Goal: Information Seeking & Learning: Learn about a topic

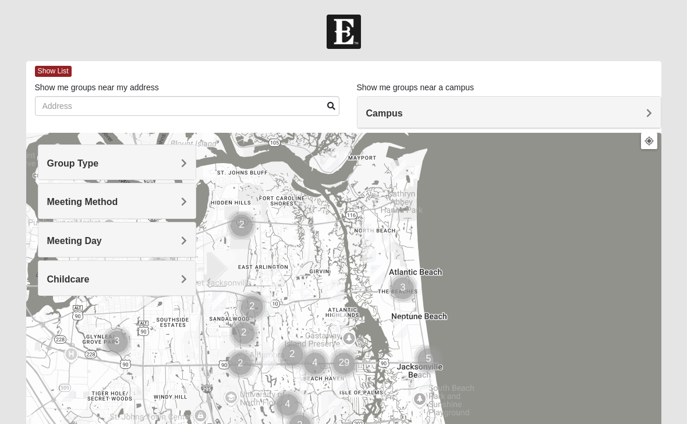
click at [100, 160] on h4 "Group Type" at bounding box center [117, 163] width 140 height 11
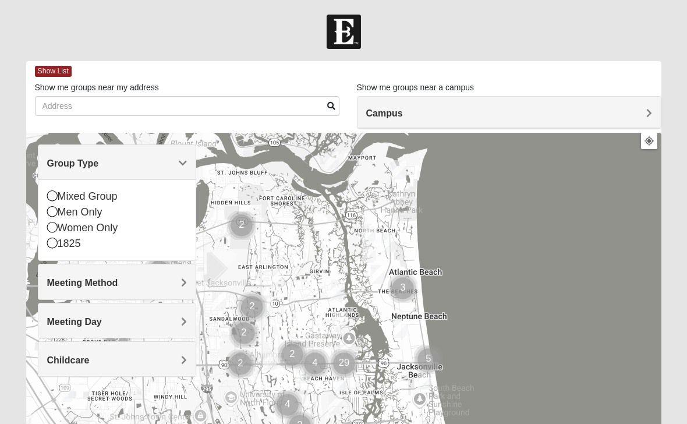
click at [57, 226] on div "Women Only" at bounding box center [117, 228] width 140 height 16
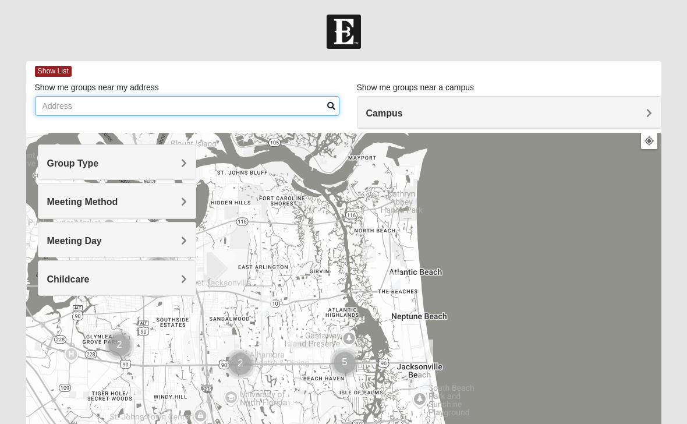
click at [152, 103] on input "Show me groups near my address" at bounding box center [187, 106] width 304 height 20
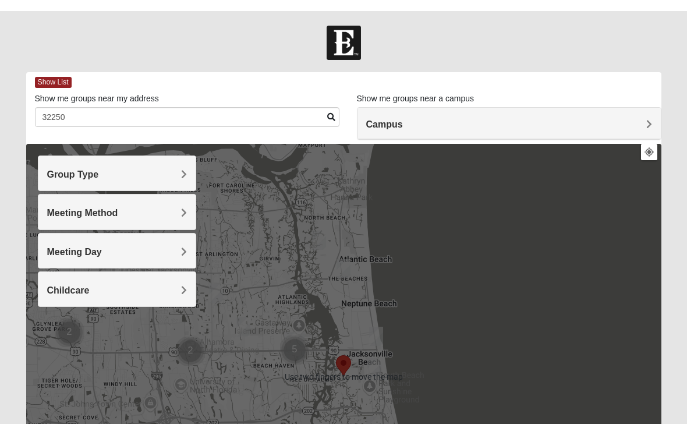
type input "32250"
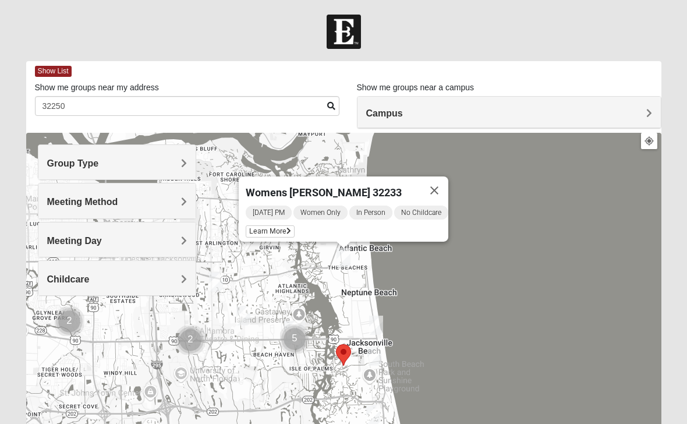
click at [446, 277] on div "Womens Foran 32233 Wednesday PM Women Only In Person No Childcare Learn More" at bounding box center [343, 365] width 635 height 465
click at [504, 170] on div "Womens Foran 32233 Wednesday PM Women Only In Person No Childcare Learn More" at bounding box center [343, 365] width 635 height 465
click at [445, 177] on button "Close" at bounding box center [434, 190] width 28 height 28
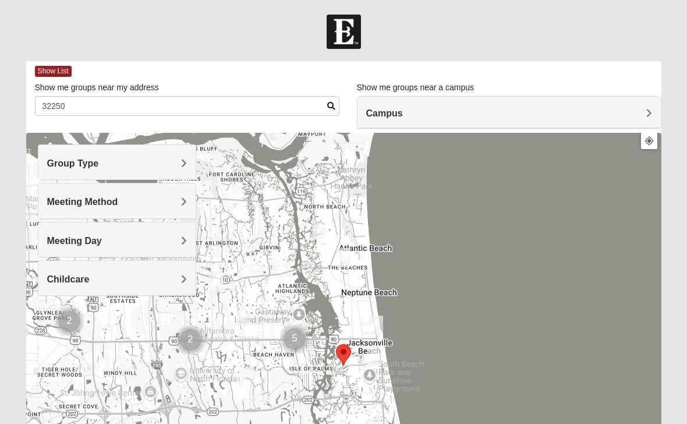
click at [541, 108] on h4 "Campus" at bounding box center [509, 113] width 286 height 11
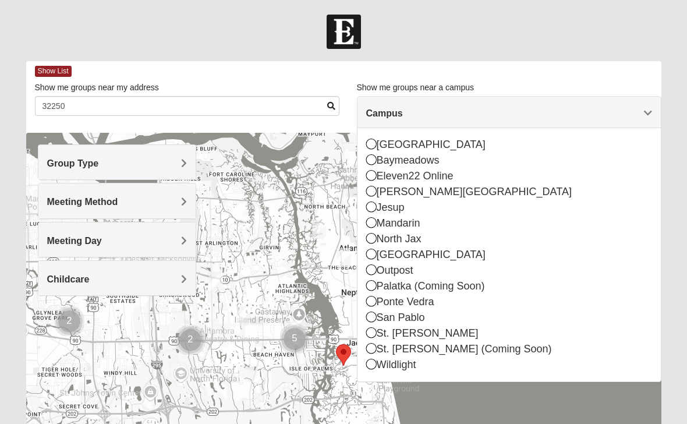
click at [375, 314] on icon at bounding box center [371, 316] width 10 height 10
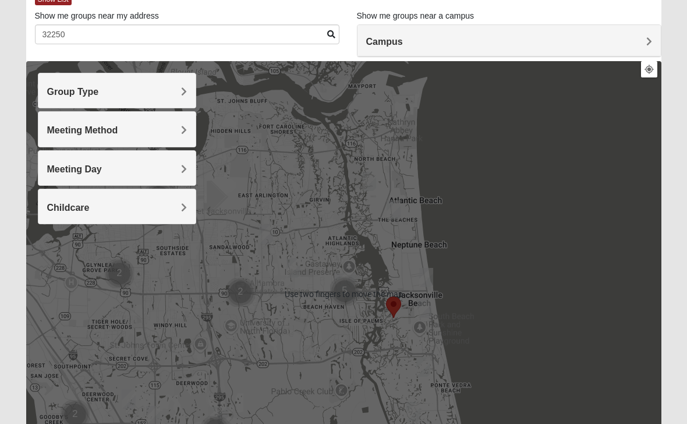
scroll to position [80, 0]
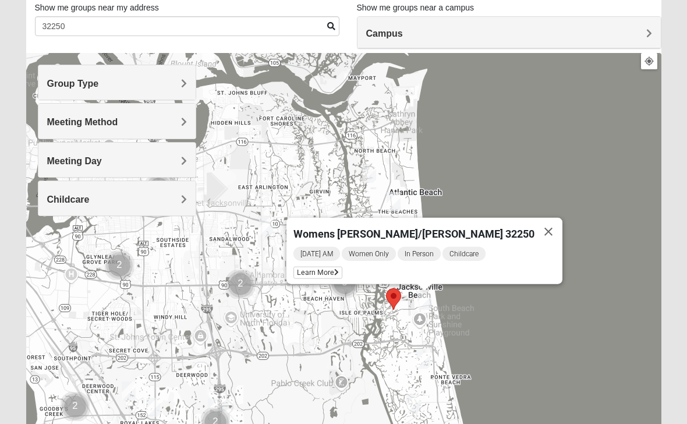
click at [566, 157] on div "Womens Harnek/Holterman 32250 Friday AM Women Only In Person Childcare Learn Mo…" at bounding box center [343, 285] width 635 height 465
click at [534, 219] on button "Close" at bounding box center [548, 232] width 28 height 28
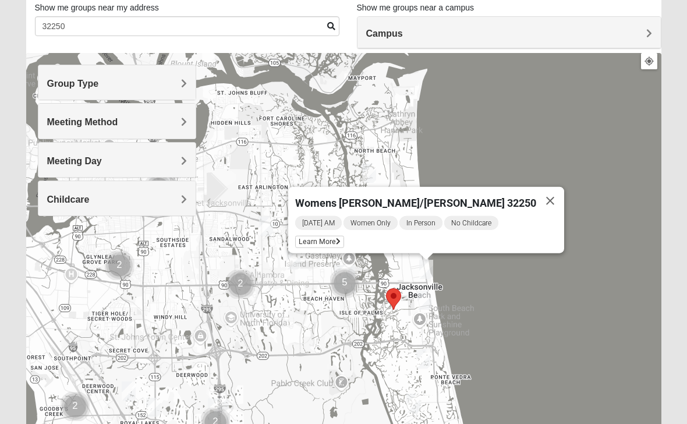
click at [536, 191] on button "Close" at bounding box center [550, 201] width 28 height 28
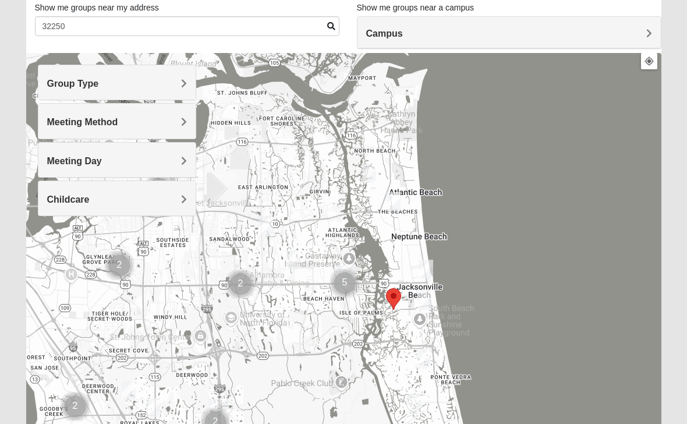
click at [141, 157] on h4 "Meeting Day" at bounding box center [117, 160] width 140 height 11
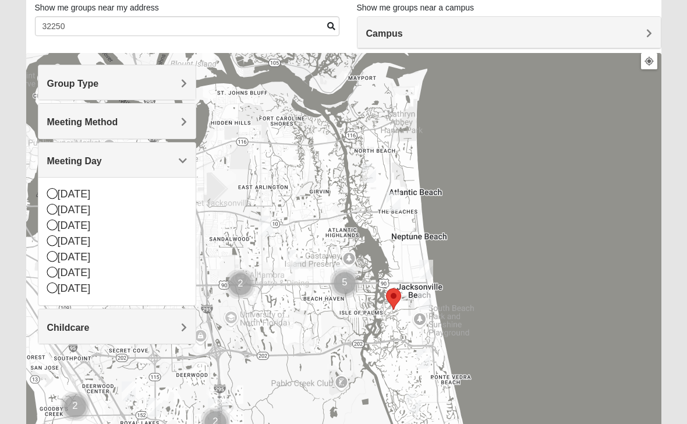
click at [56, 254] on icon at bounding box center [52, 256] width 10 height 10
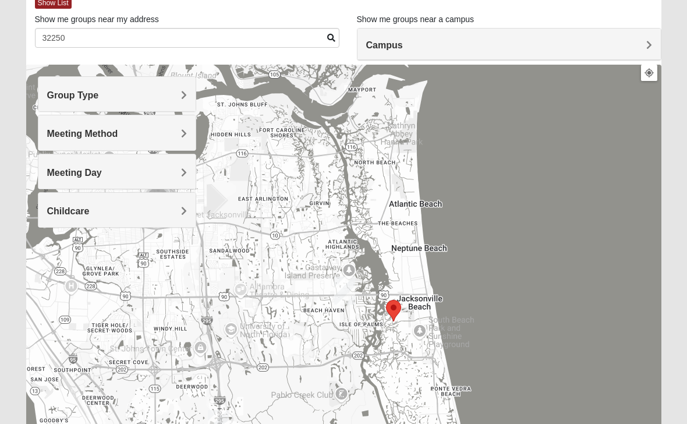
scroll to position [0, 0]
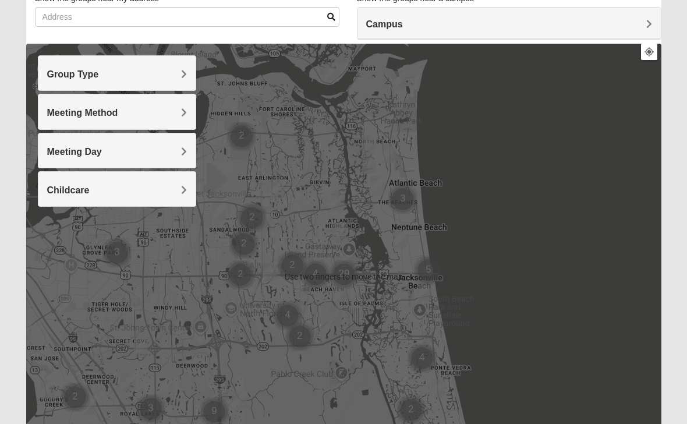
scroll to position [88, 0]
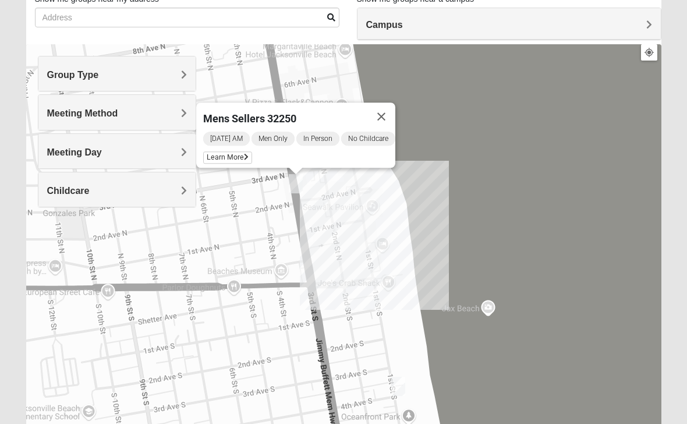
click at [386, 102] on button "Close" at bounding box center [381, 116] width 28 height 28
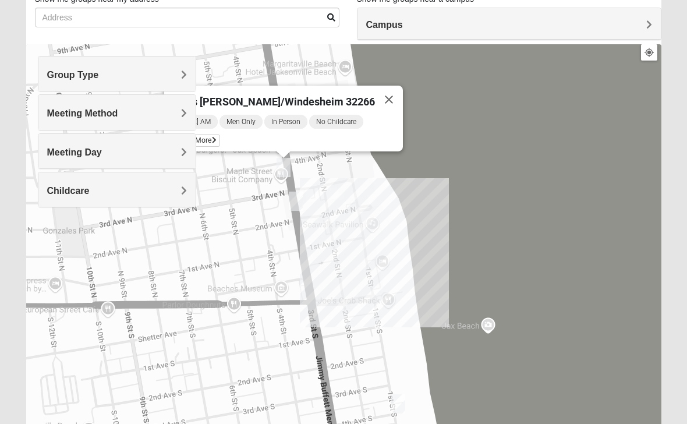
click at [483, 113] on div "Mens [PERSON_NAME]/Windesheim 32266 [DATE] AM Men Only In Person No Childcare L…" at bounding box center [343, 276] width 635 height 465
click at [377, 92] on button "Close" at bounding box center [389, 100] width 28 height 28
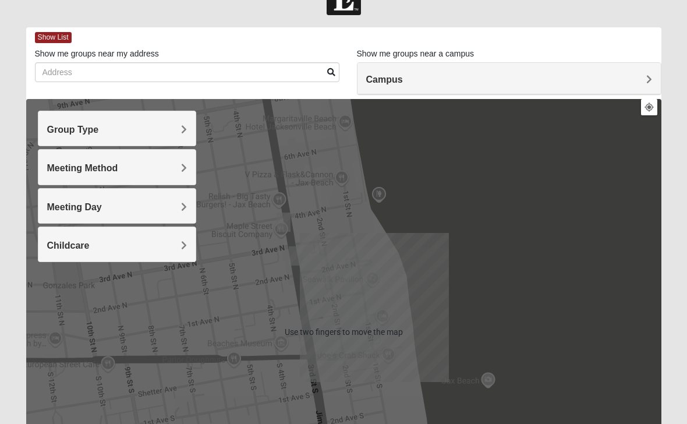
scroll to position [33, 0]
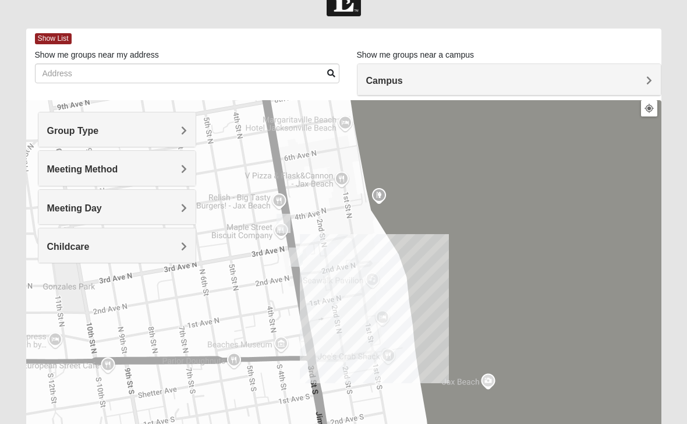
click at [170, 131] on h4 "Group Type" at bounding box center [117, 130] width 140 height 11
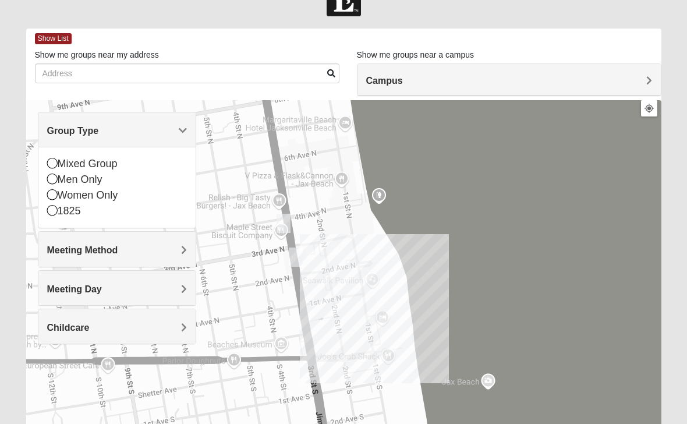
click at [60, 195] on div "Women Only" at bounding box center [117, 195] width 140 height 16
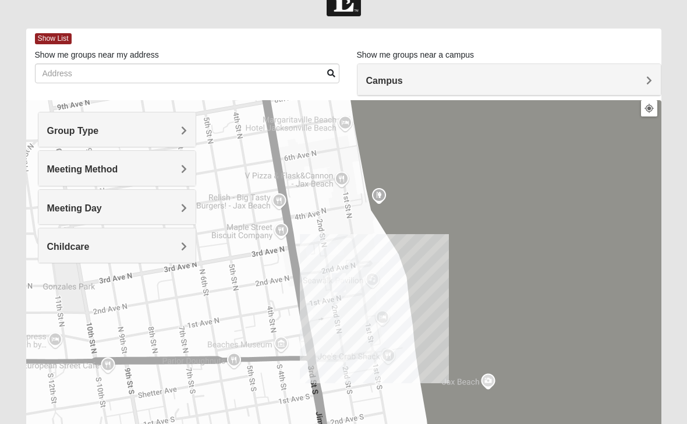
click at [106, 205] on h4 "Meeting Day" at bounding box center [117, 207] width 140 height 11
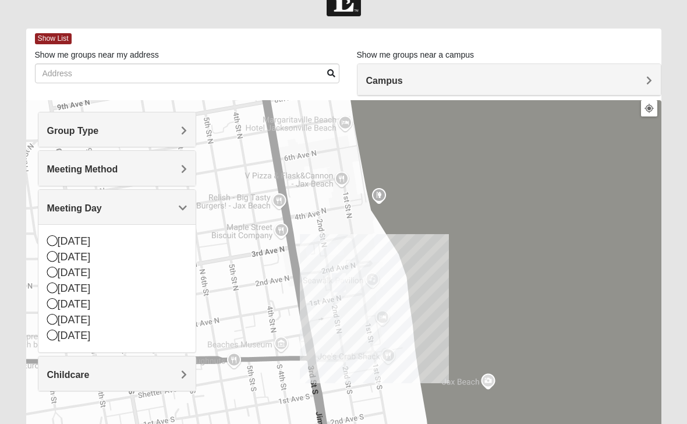
click at [61, 303] on div "[DATE]" at bounding box center [117, 304] width 140 height 16
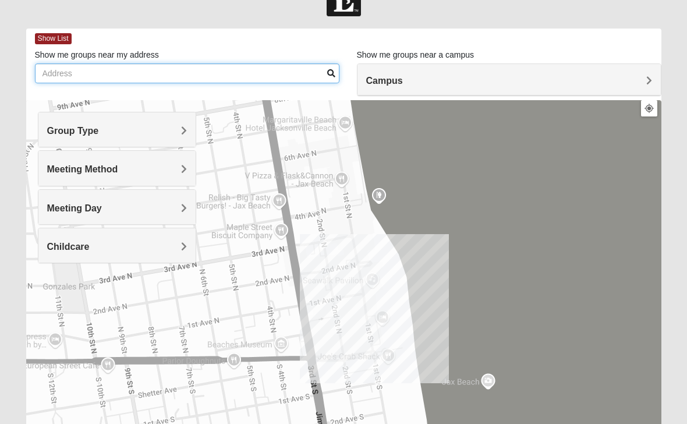
click at [122, 71] on input "Show me groups near my address" at bounding box center [187, 73] width 304 height 20
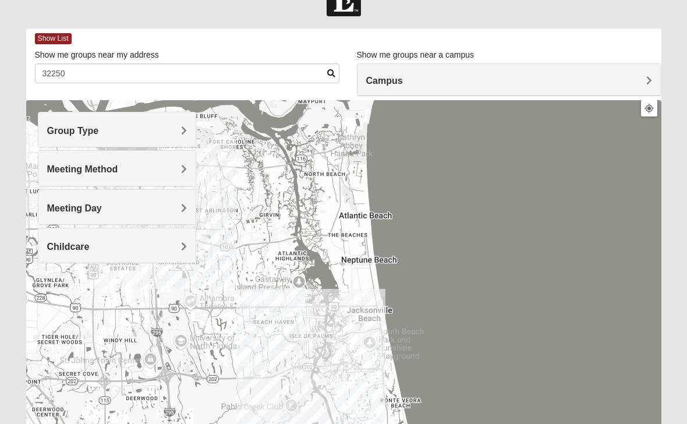
type input "32250"
click at [346, 319] on div at bounding box center [343, 332] width 635 height 465
click at [347, 317] on div at bounding box center [343, 332] width 635 height 465
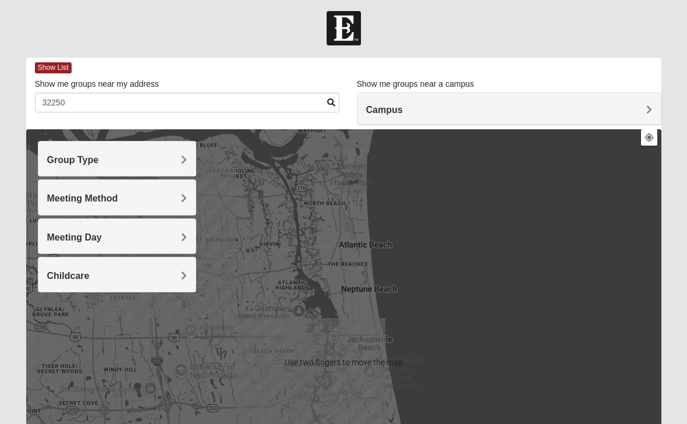
scroll to position [2, 0]
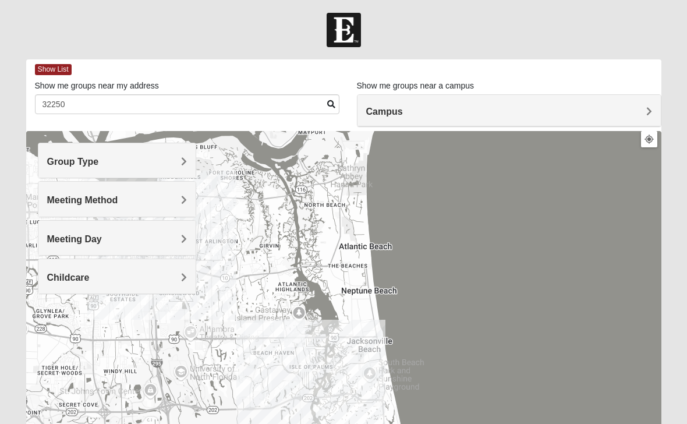
click at [425, 108] on h4 "Campus" at bounding box center [509, 111] width 286 height 11
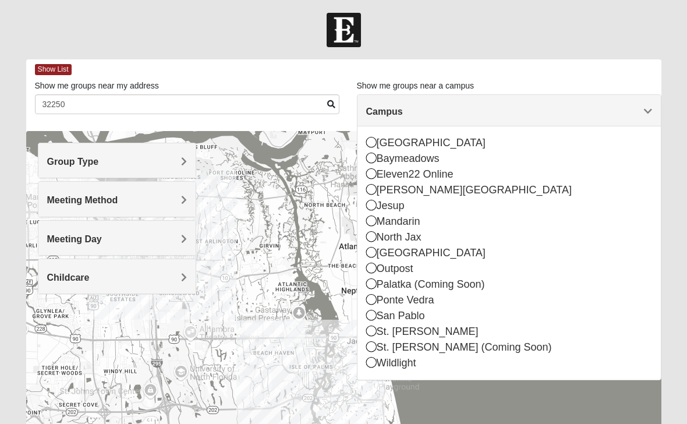
click at [374, 312] on icon at bounding box center [371, 315] width 10 height 10
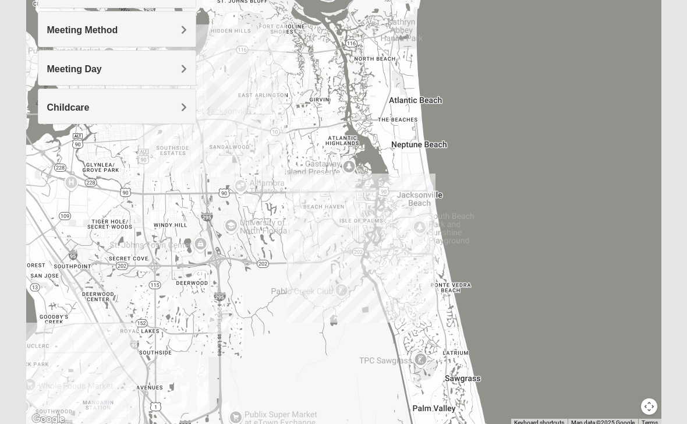
scroll to position [172, 0]
click at [396, 203] on div at bounding box center [343, 193] width 635 height 465
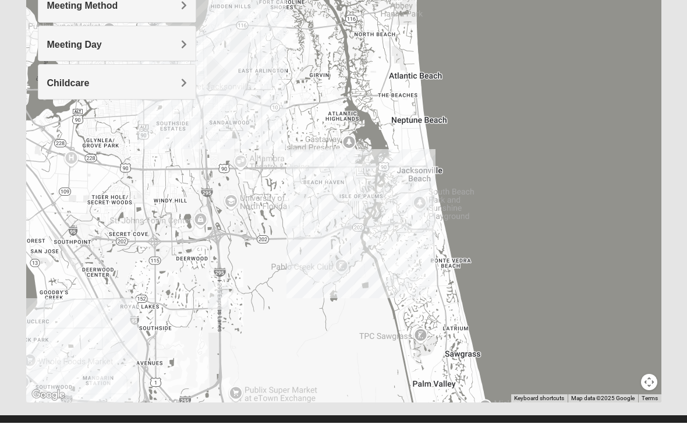
scroll to position [0, 0]
